Goal: Transaction & Acquisition: Purchase product/service

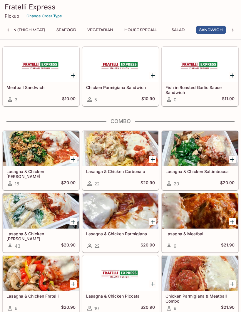
scroll to position [1120, 0]
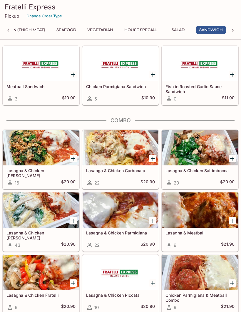
click at [152, 218] on icon "Add Lasagna & Chicken Parmigiana" at bounding box center [152, 220] width 7 height 7
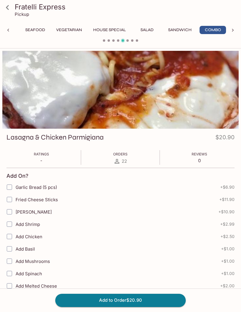
scroll to position [0, 54]
click at [10, 185] on input "Garlic Bread (5 pcs)" at bounding box center [10, 187] width 12 height 12
checkbox input "true"
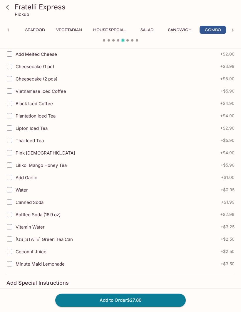
scroll to position [275, 0]
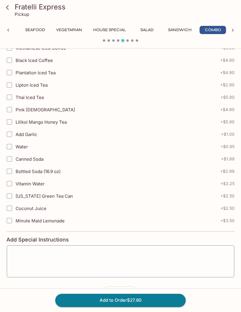
click at [117, 306] on button "Add to Order $27.80" at bounding box center [120, 299] width 130 height 13
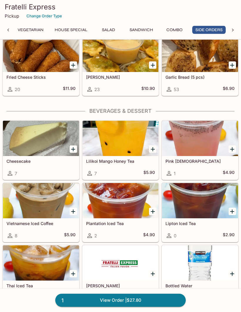
scroll to position [1422, 0]
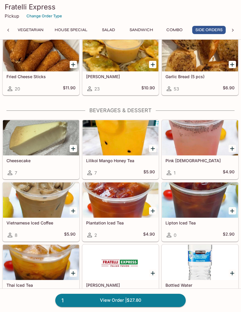
click at [112, 306] on link "1 View Order | $27.80" at bounding box center [120, 299] width 130 height 13
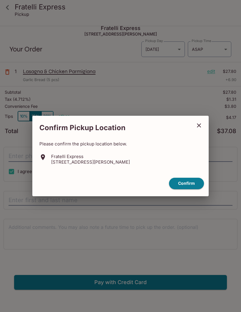
click at [184, 189] on button "Confirm" at bounding box center [186, 183] width 35 height 11
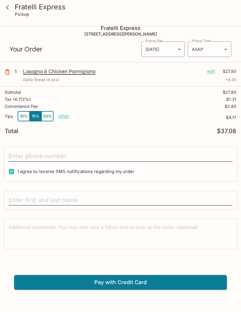
click at [23, 114] on button "10%" at bounding box center [24, 116] width 12 height 10
click at [28, 156] on input "tel" at bounding box center [121, 156] width 224 height 11
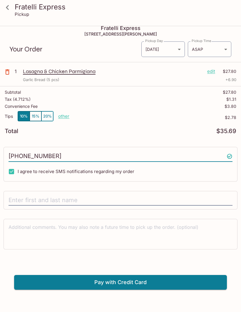
type input "[PHONE_NUMBER]"
click at [17, 198] on input "text" at bounding box center [121, 200] width 224 height 11
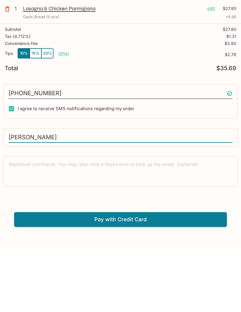
scroll to position [26, 0]
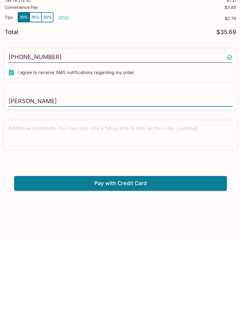
type input "[PERSON_NAME]"
click at [107, 254] on button "Pay with Credit Card" at bounding box center [120, 261] width 212 height 15
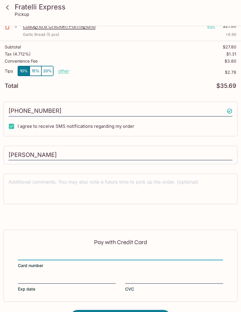
scroll to position [72, 0]
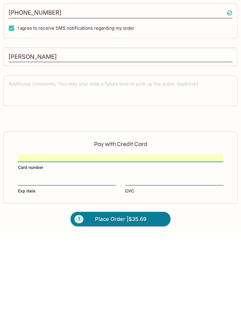
click at [18, 209] on div "Pay with Credit Card Card number Exp date CVC" at bounding box center [121, 245] width 234 height 72
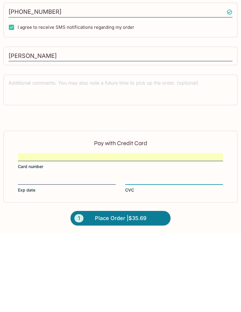
click at [121, 292] on span "Place Order | $35.69" at bounding box center [120, 296] width 51 height 9
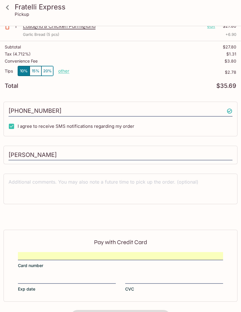
scroll to position [9, 0]
